Goal: Task Accomplishment & Management: Use online tool/utility

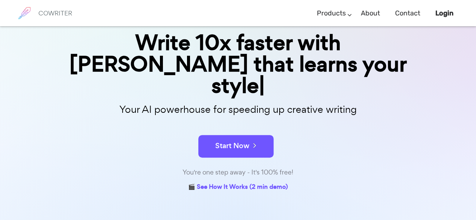
scroll to position [78, 0]
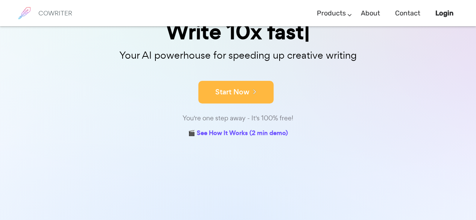
click at [224, 92] on button "Start Now" at bounding box center [235, 92] width 75 height 23
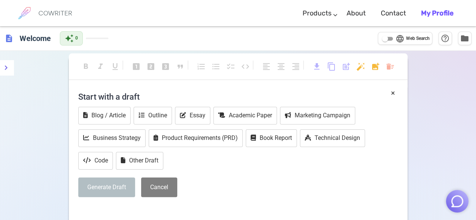
click at [305, 122] on div "format_bold format_italic format_underlined looks_one looks_two looks_3 format_…" at bounding box center [238, 152] width 339 height 193
click at [182, 121] on button "Essay" at bounding box center [192, 116] width 35 height 18
